Goal: Information Seeking & Learning: Learn about a topic

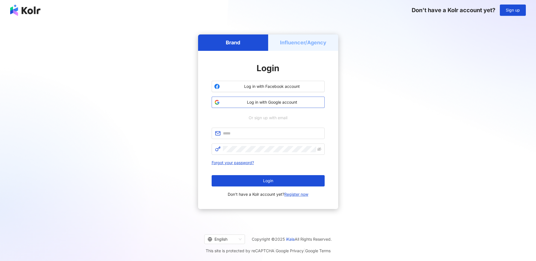
click at [279, 103] on span "Log in with Google account" at bounding box center [272, 102] width 100 height 6
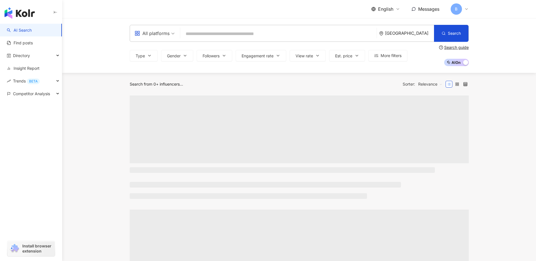
click at [218, 35] on input "search" at bounding box center [279, 34] width 192 height 11
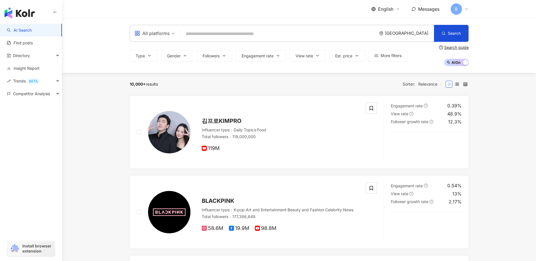
type input "**********"
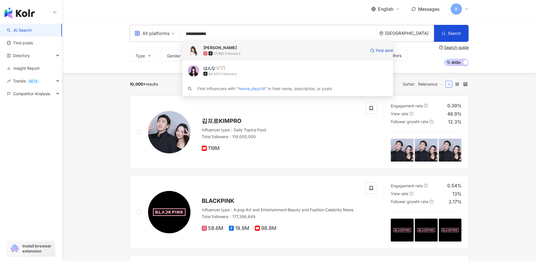
click at [237, 54] on div "57,982 Followers" at bounding box center [227, 53] width 27 height 5
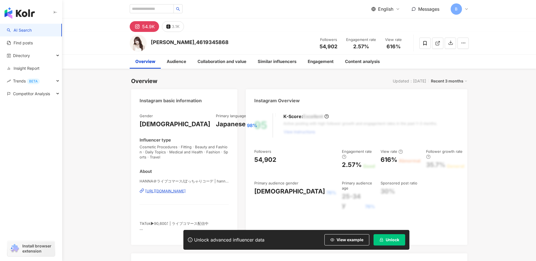
click at [390, 242] on button "Unlock" at bounding box center [390, 239] width 32 height 11
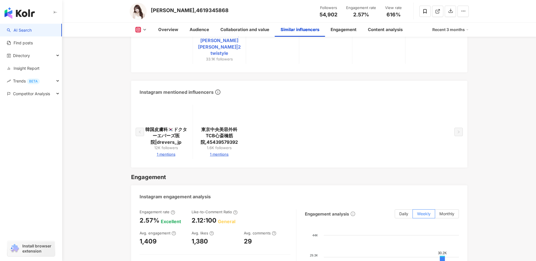
scroll to position [1187, 0]
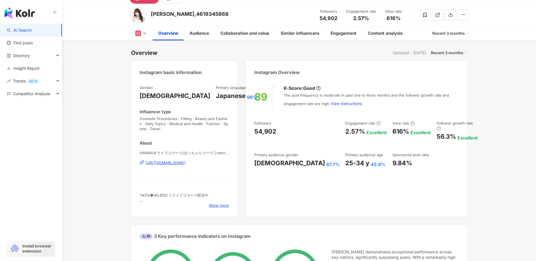
scroll to position [0, 0]
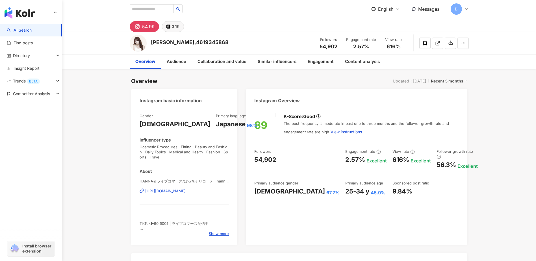
click at [173, 27] on div "3.1K" at bounding box center [176, 27] width 8 height 8
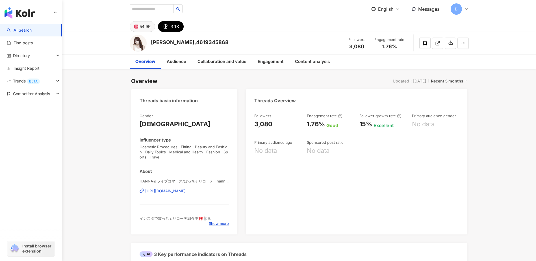
click at [146, 27] on div "54.9K" at bounding box center [145, 27] width 11 height 8
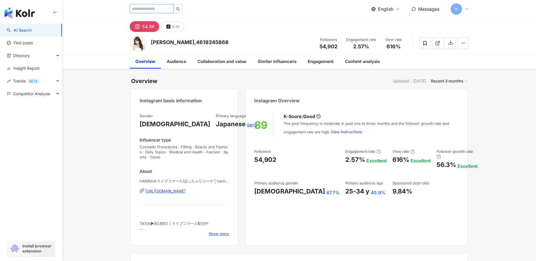
click at [149, 10] on input "search" at bounding box center [152, 8] width 44 height 9
click at [143, 11] on input "search" at bounding box center [152, 8] width 44 height 9
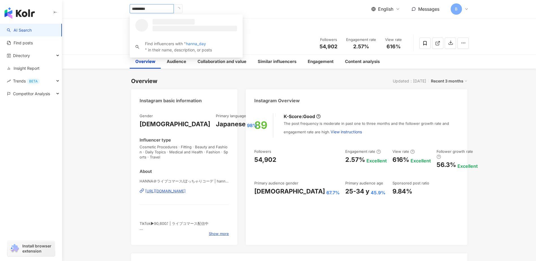
type input "**********"
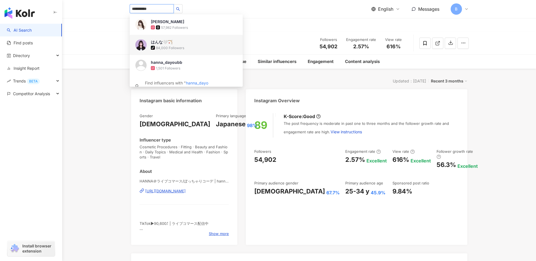
click at [147, 49] on div "はんな🤍🏹 tiktok-icon 84,000 Followers" at bounding box center [186, 45] width 113 height 20
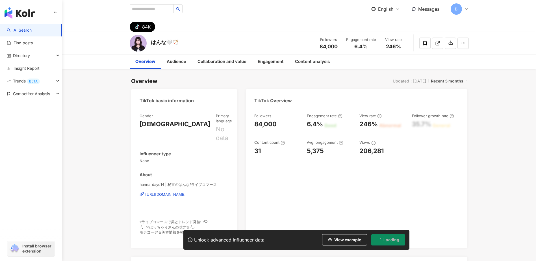
click at [142, 46] on img at bounding box center [138, 43] width 17 height 17
click at [157, 9] on input "search" at bounding box center [152, 8] width 44 height 9
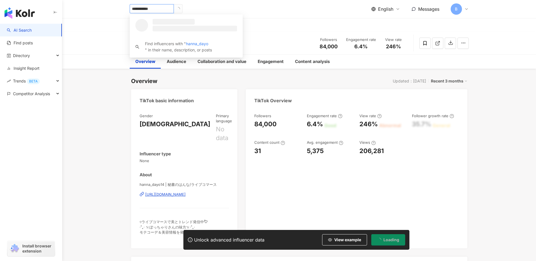
type input "**********"
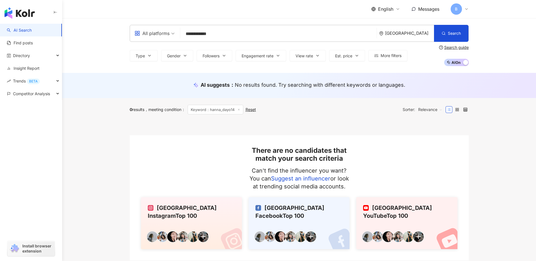
click at [409, 36] on div "South Korea" at bounding box center [406, 33] width 55 height 16
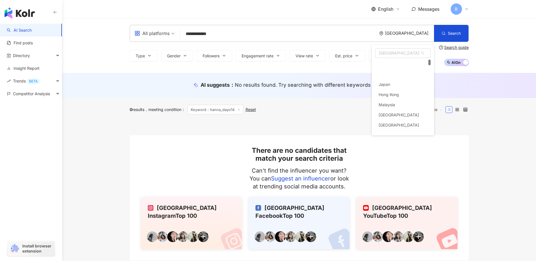
scroll to position [21, 0]
click at [404, 64] on div "Japan" at bounding box center [402, 64] width 55 height 10
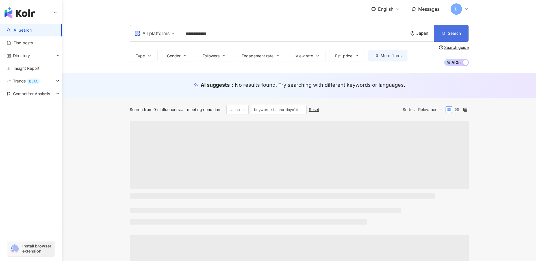
click at [441, 32] on button "Search" at bounding box center [451, 33] width 34 height 17
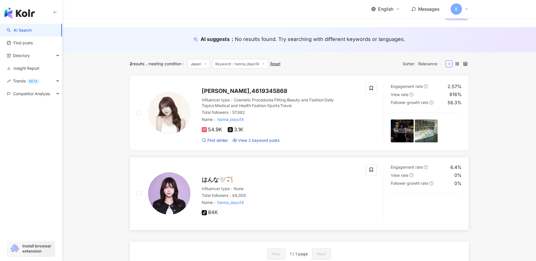
scroll to position [57, 0]
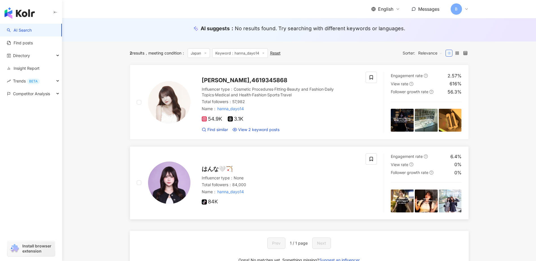
click at [231, 193] on mark "hanna_dayo14" at bounding box center [231, 192] width 28 height 7
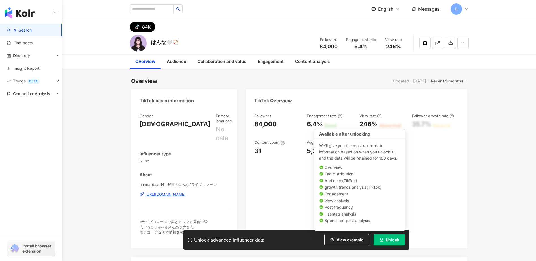
click at [393, 241] on span "Unlock" at bounding box center [393, 240] width 14 height 5
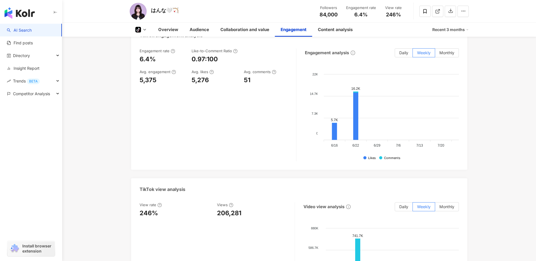
scroll to position [622, 0]
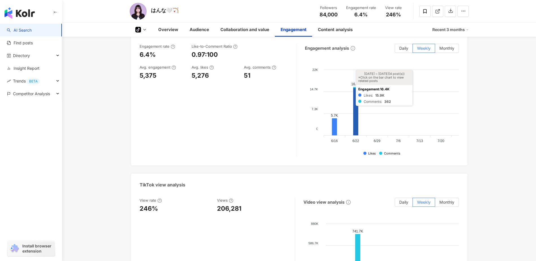
click at [358, 91] on icon at bounding box center [355, 111] width 5 height 47
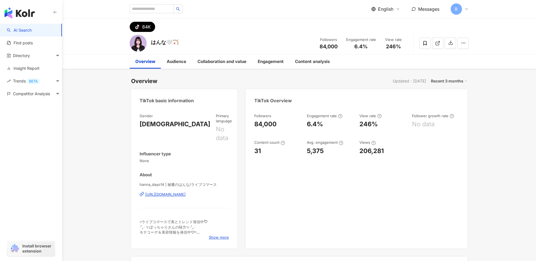
click at [456, 82] on div "Recent 3 months" at bounding box center [449, 80] width 36 height 7
click at [454, 102] on link "Recent 6 months" at bounding box center [450, 104] width 31 height 6
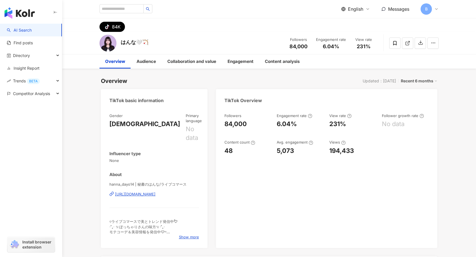
scroll to position [0, 45]
